Goal: Book appointment/travel/reservation

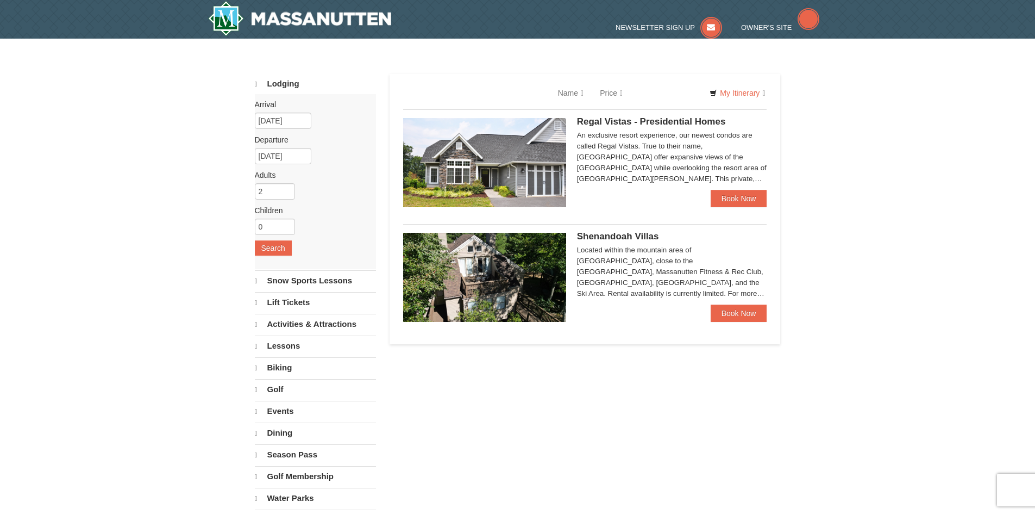
select select "10"
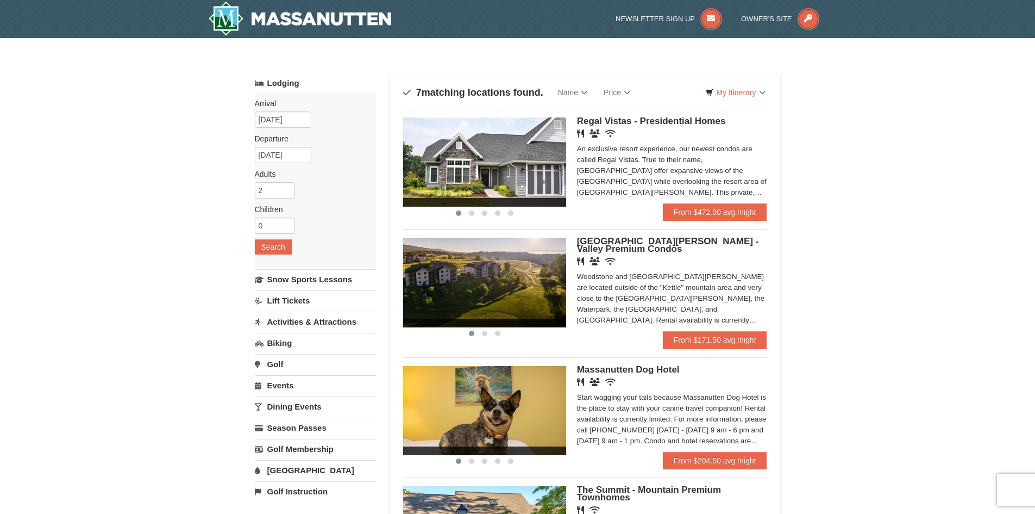
click at [576, 254] on div "‹ › [GEOGRAPHIC_DATA][PERSON_NAME] - Valley Premium Condos Restaurant Banquet F…" at bounding box center [585, 284] width 364 height 110
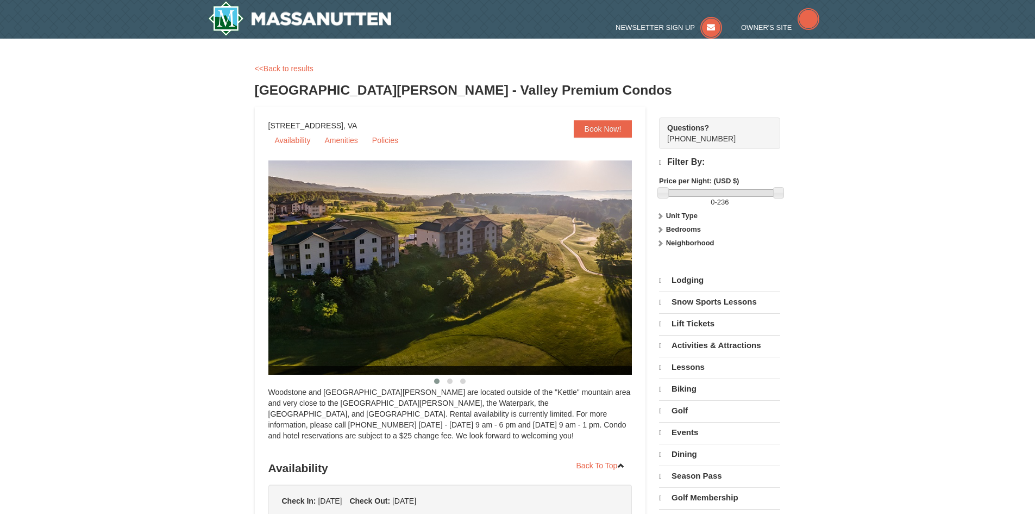
select select "10"
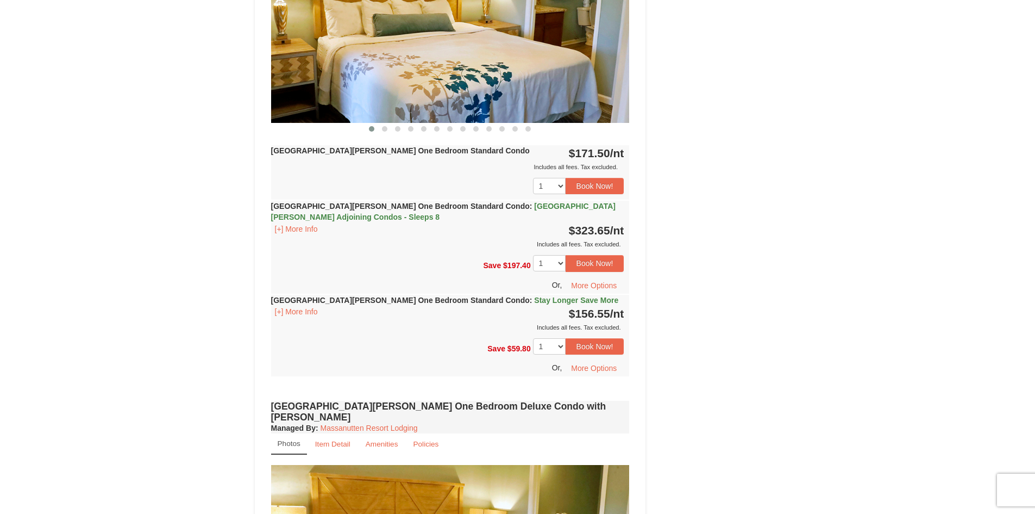
scroll to position [543, 0]
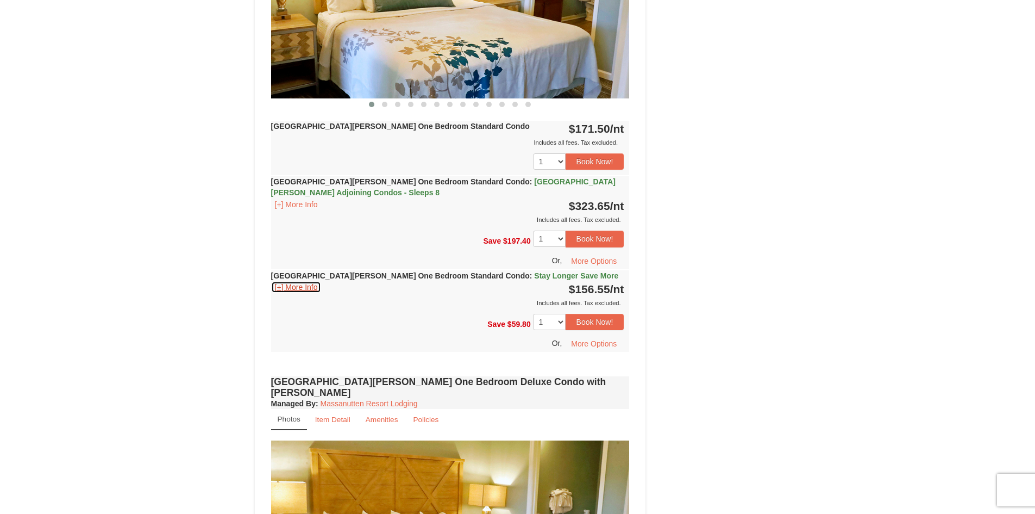
click at [297, 286] on button "[+] More Info" at bounding box center [296, 287] width 51 height 12
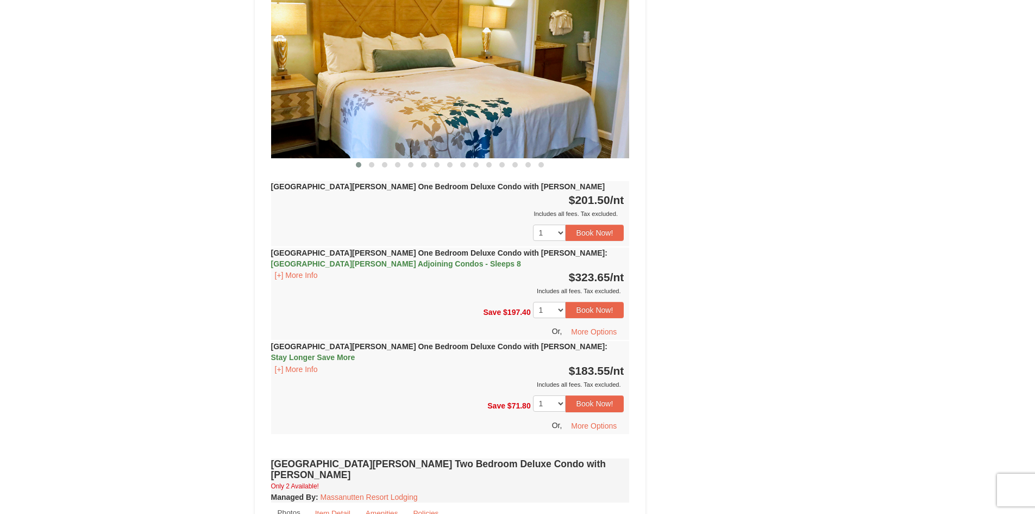
scroll to position [1141, 0]
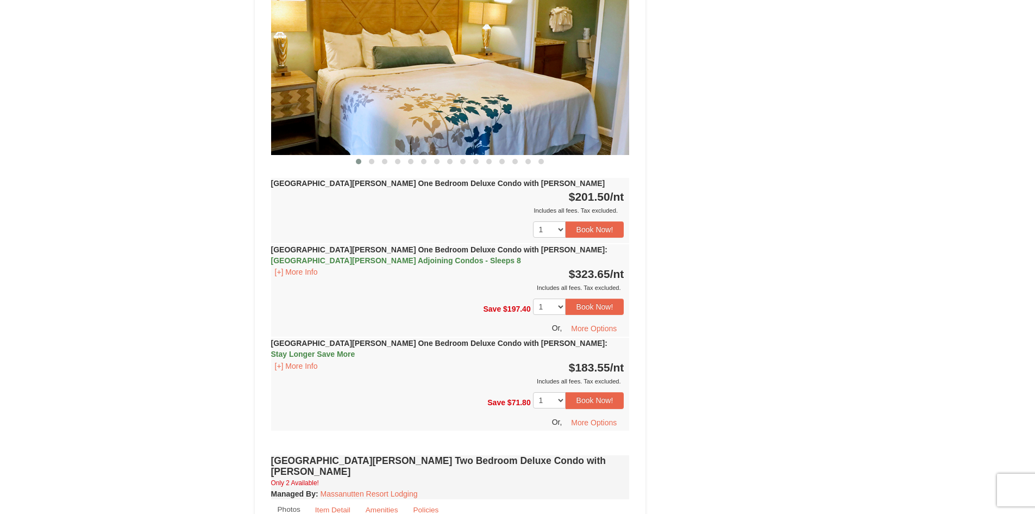
click at [487, 339] on strong "Woodstone Meadows One Bedroom Deluxe Condo with Jacuzzi : Stay Longer Save More" at bounding box center [439, 349] width 336 height 20
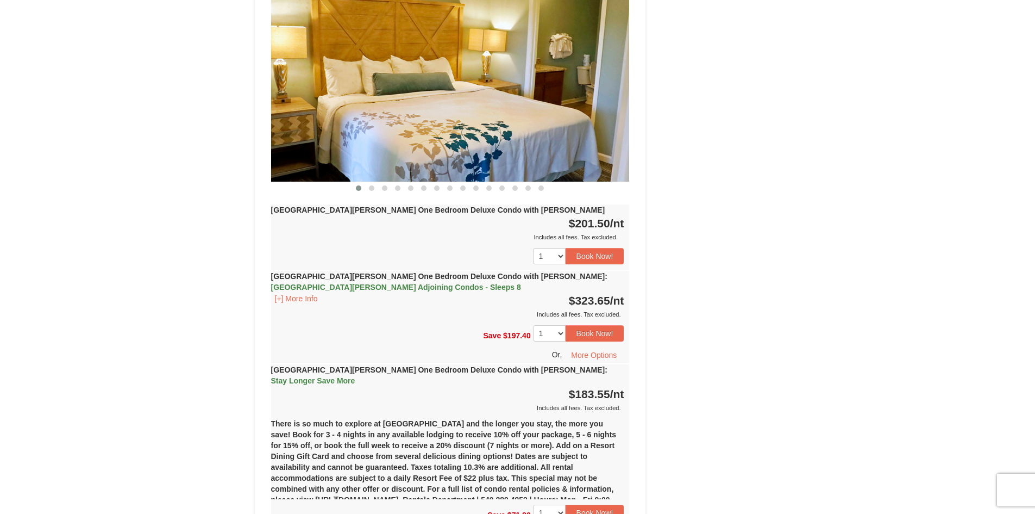
scroll to position [1025, 0]
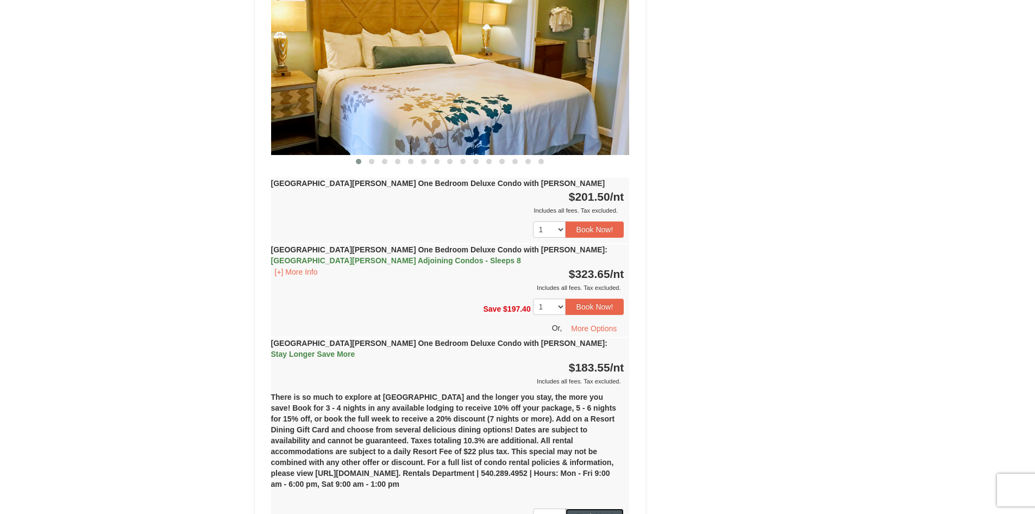
click at [608, 508] on button "Book Now!" at bounding box center [595, 516] width 59 height 16
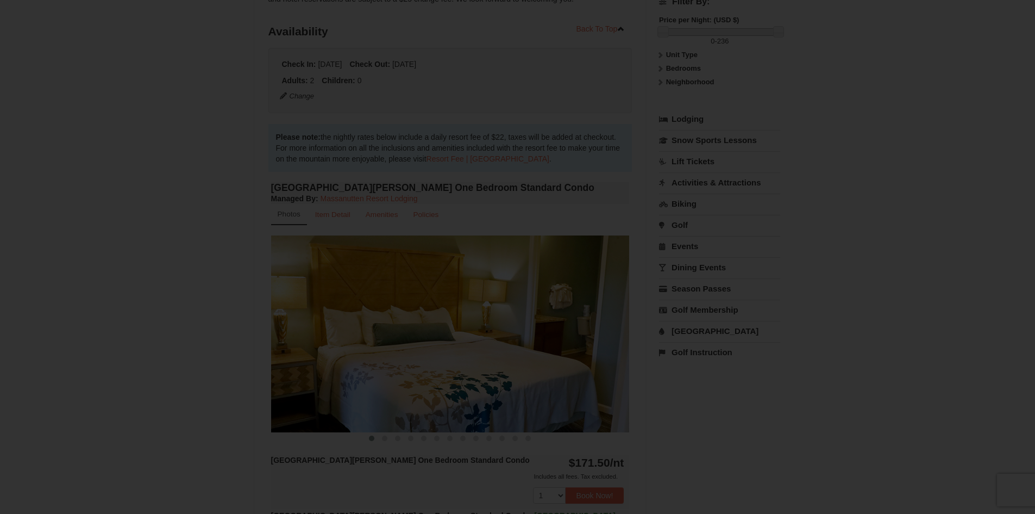
scroll to position [106, 0]
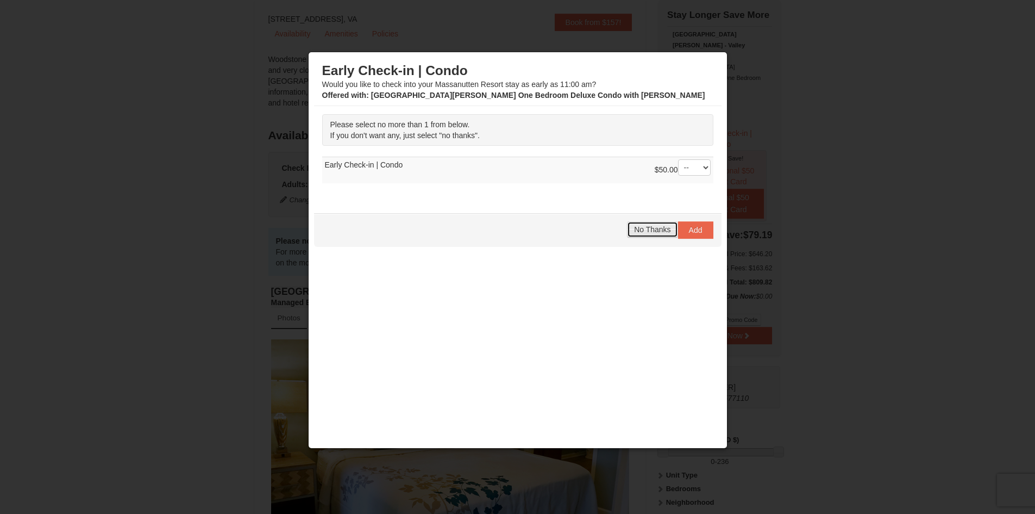
click at [655, 228] on span "No Thanks" at bounding box center [652, 229] width 36 height 9
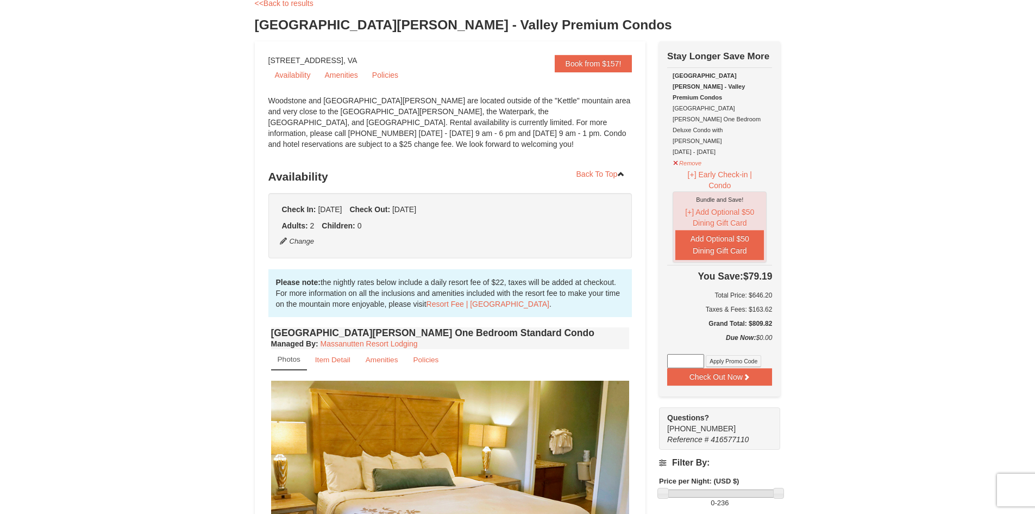
scroll to position [0, 0]
